Goal: Check status: Check status

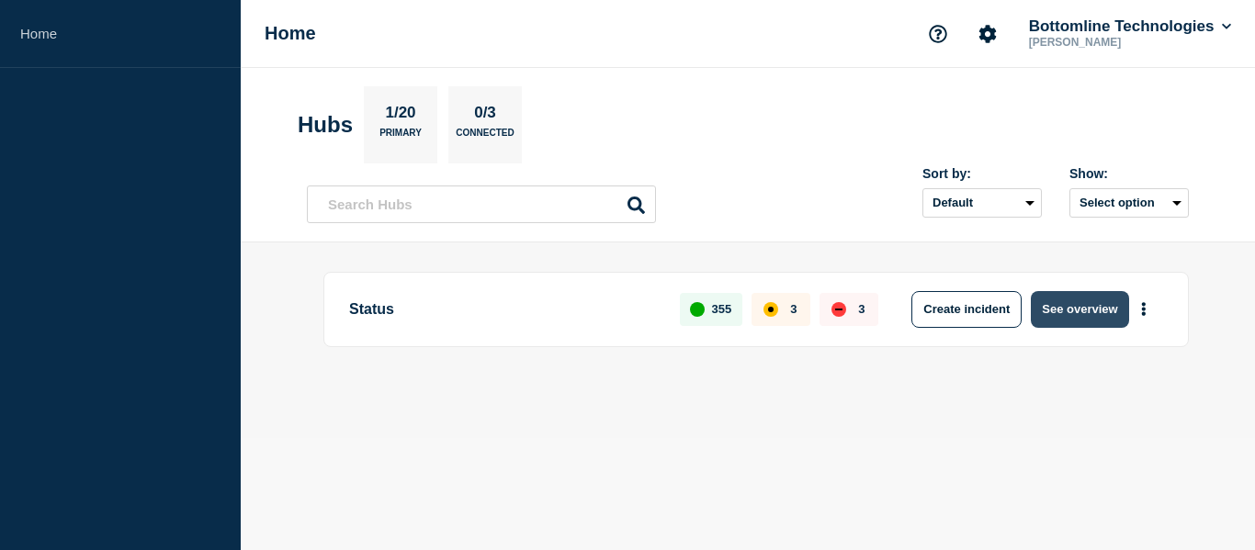
click at [1071, 317] on button "See overview" at bounding box center [1079, 309] width 97 height 37
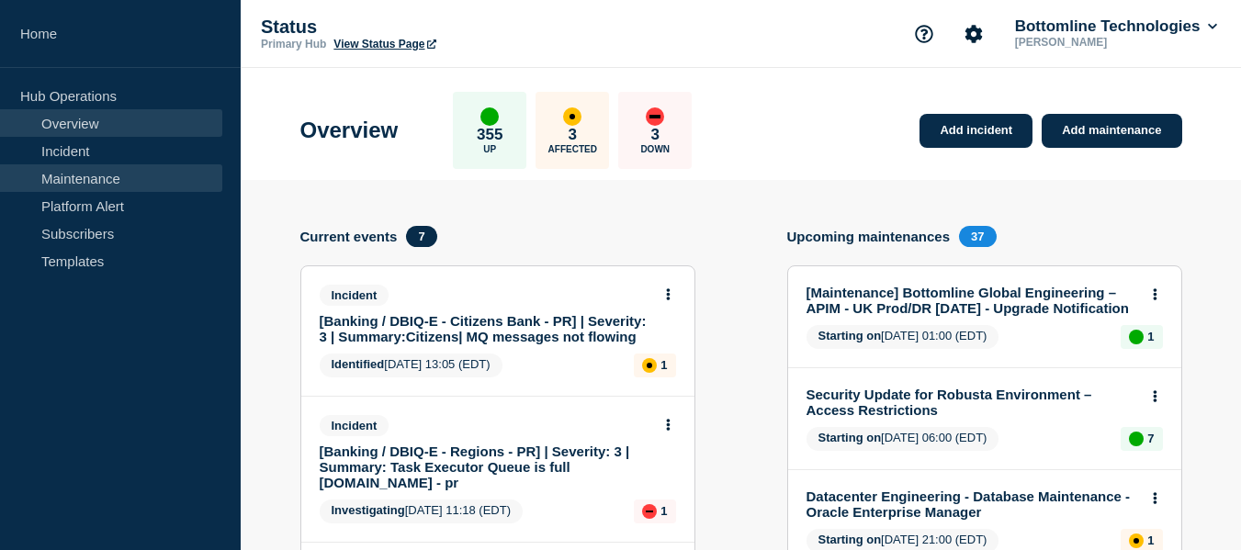
click at [118, 180] on link "Maintenance" at bounding box center [111, 178] width 222 height 28
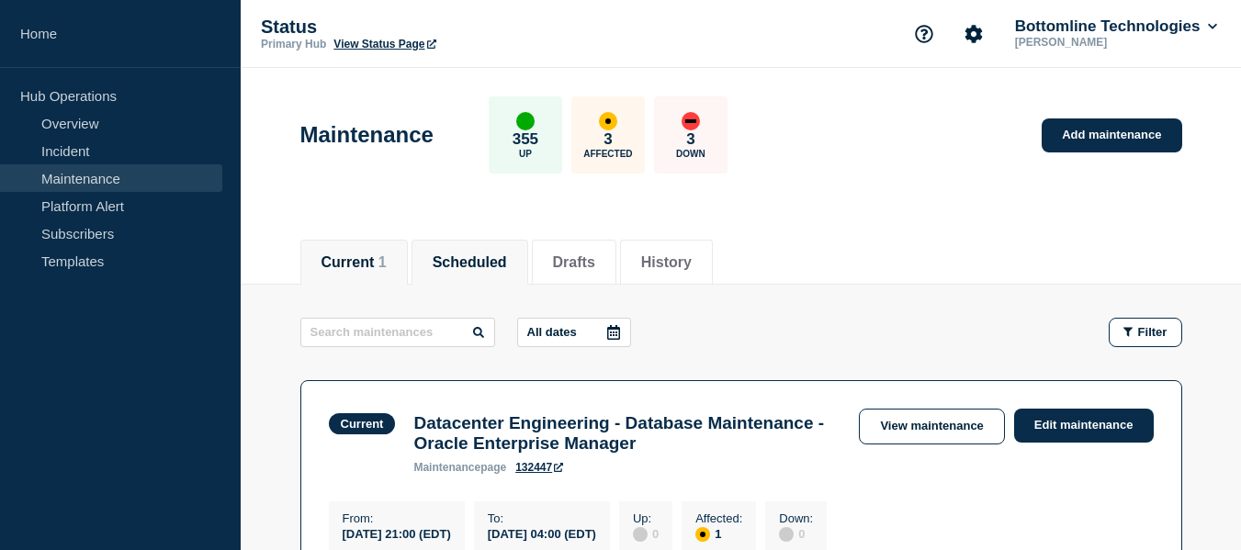
click at [504, 262] on button "Scheduled" at bounding box center [470, 263] width 74 height 17
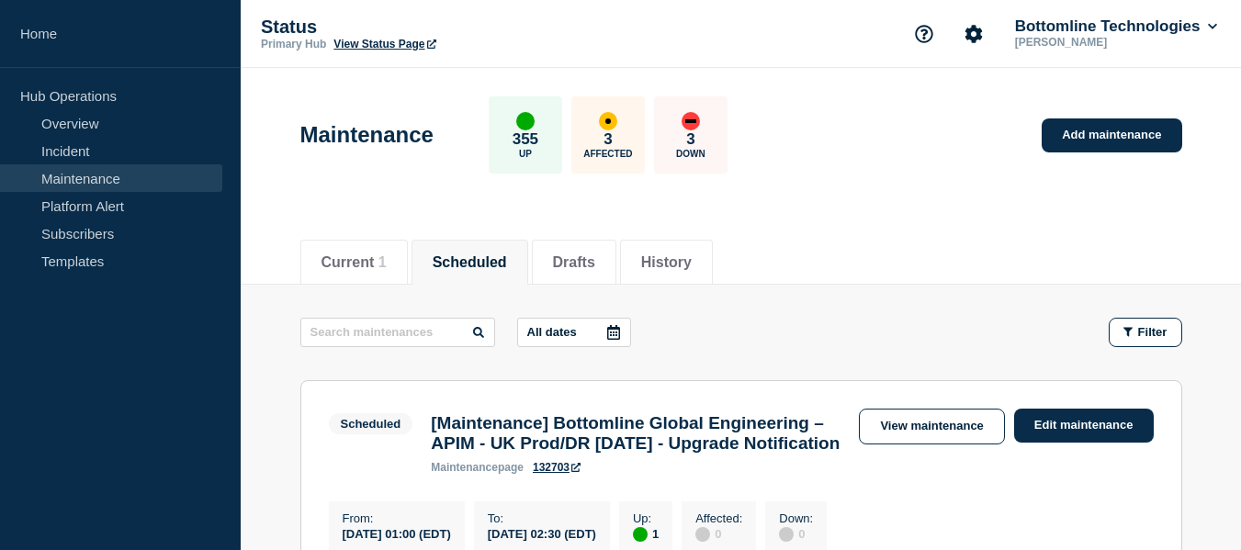
click at [617, 333] on icon at bounding box center [613, 332] width 13 height 15
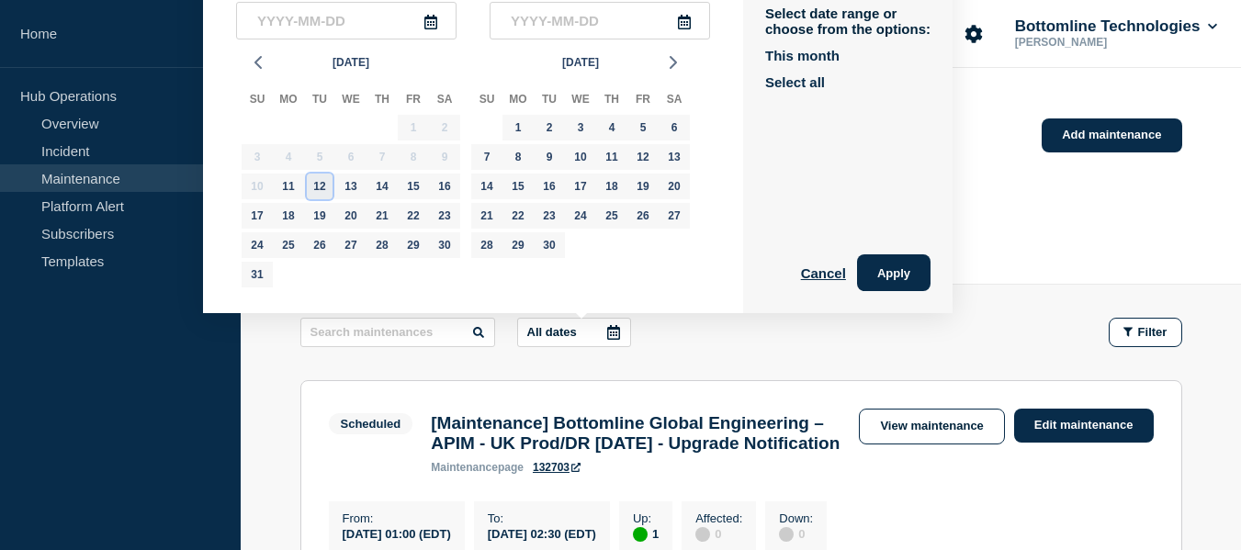
click at [320, 191] on div "12" at bounding box center [320, 187] width 26 height 26
type input "[DATE]"
click at [323, 237] on div "26" at bounding box center [320, 245] width 26 height 26
type input "[DATE]"
click at [901, 269] on button "Apply" at bounding box center [894, 273] width 74 height 37
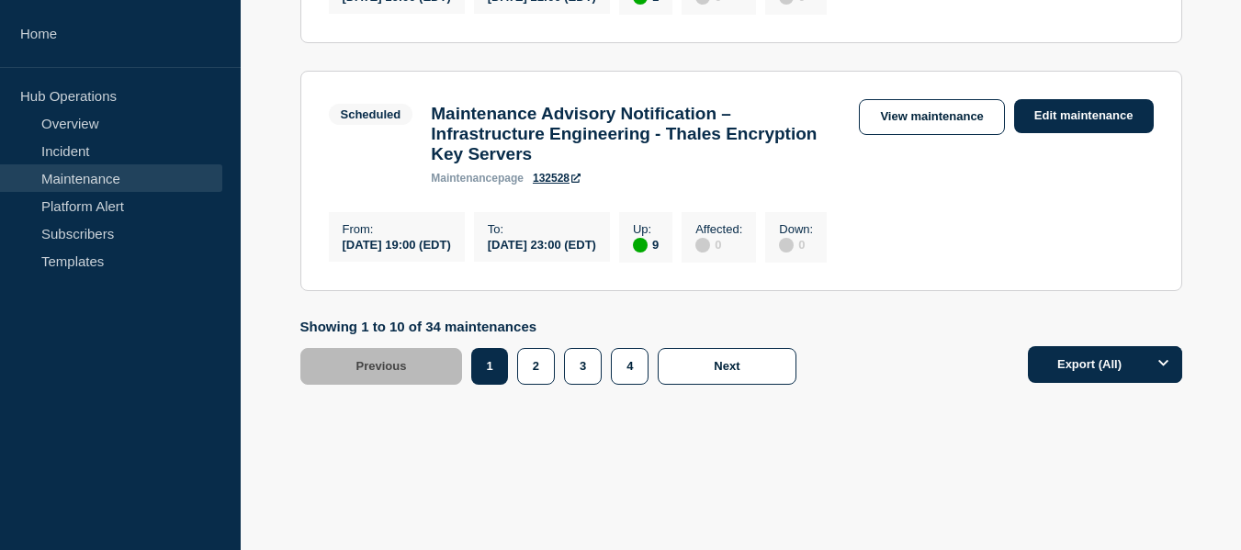
scroll to position [2465, 0]
